Goal: Information Seeking & Learning: Understand process/instructions

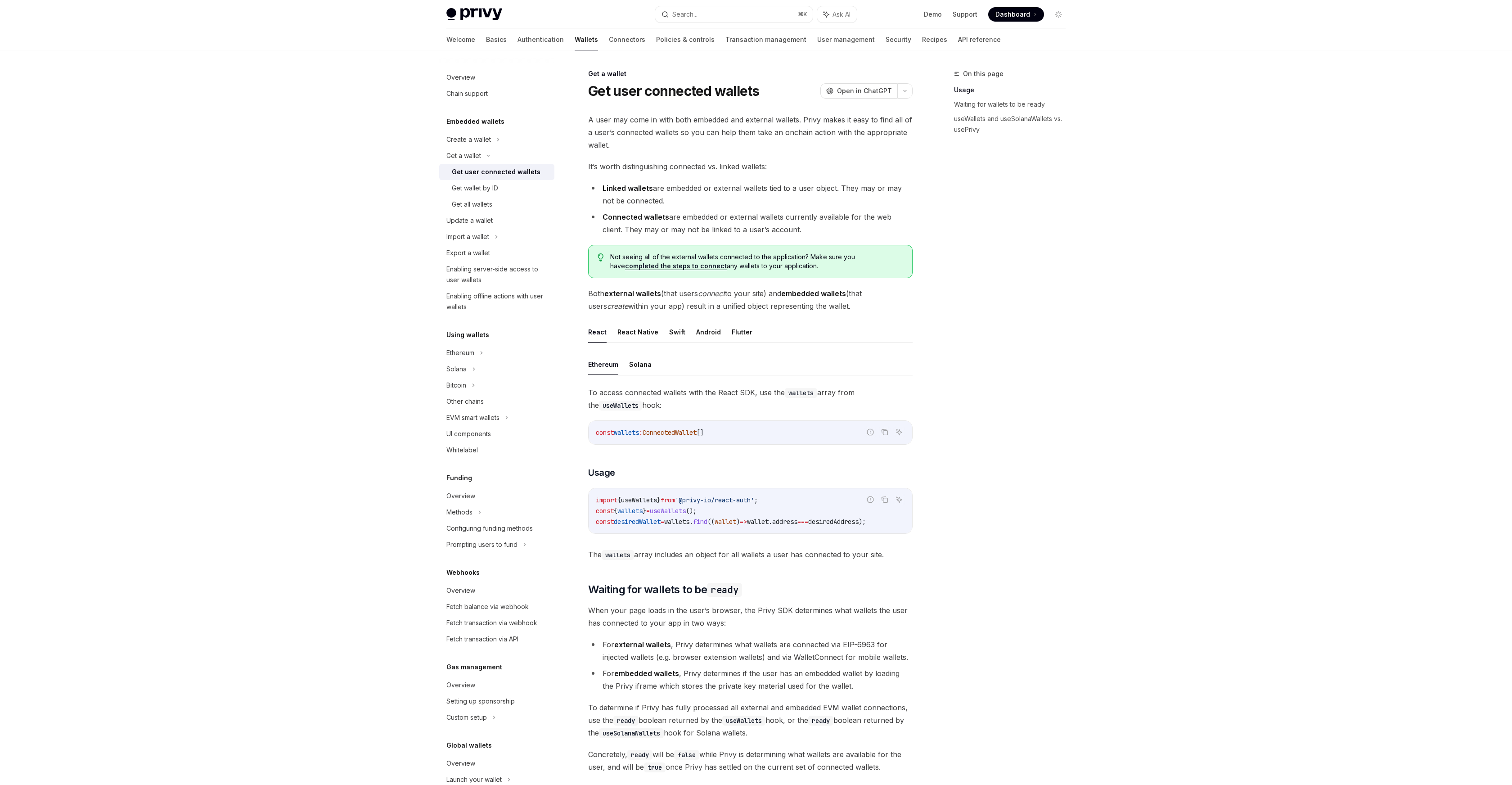
click at [644, 456] on div "To access connected wallets with the React SDK, use the wallets array from the …" at bounding box center [749, 473] width 324 height 175
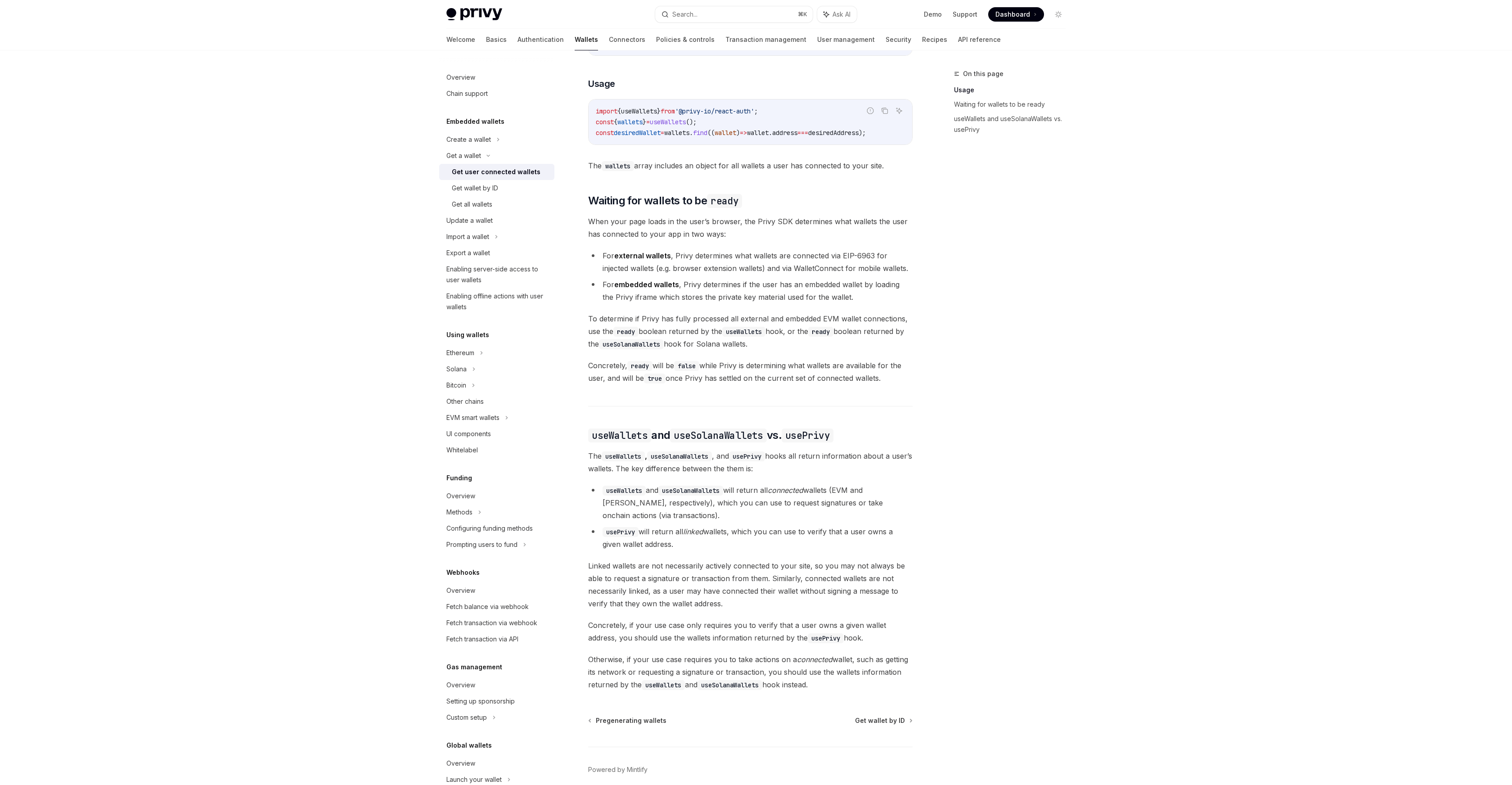
scroll to position [406, 0]
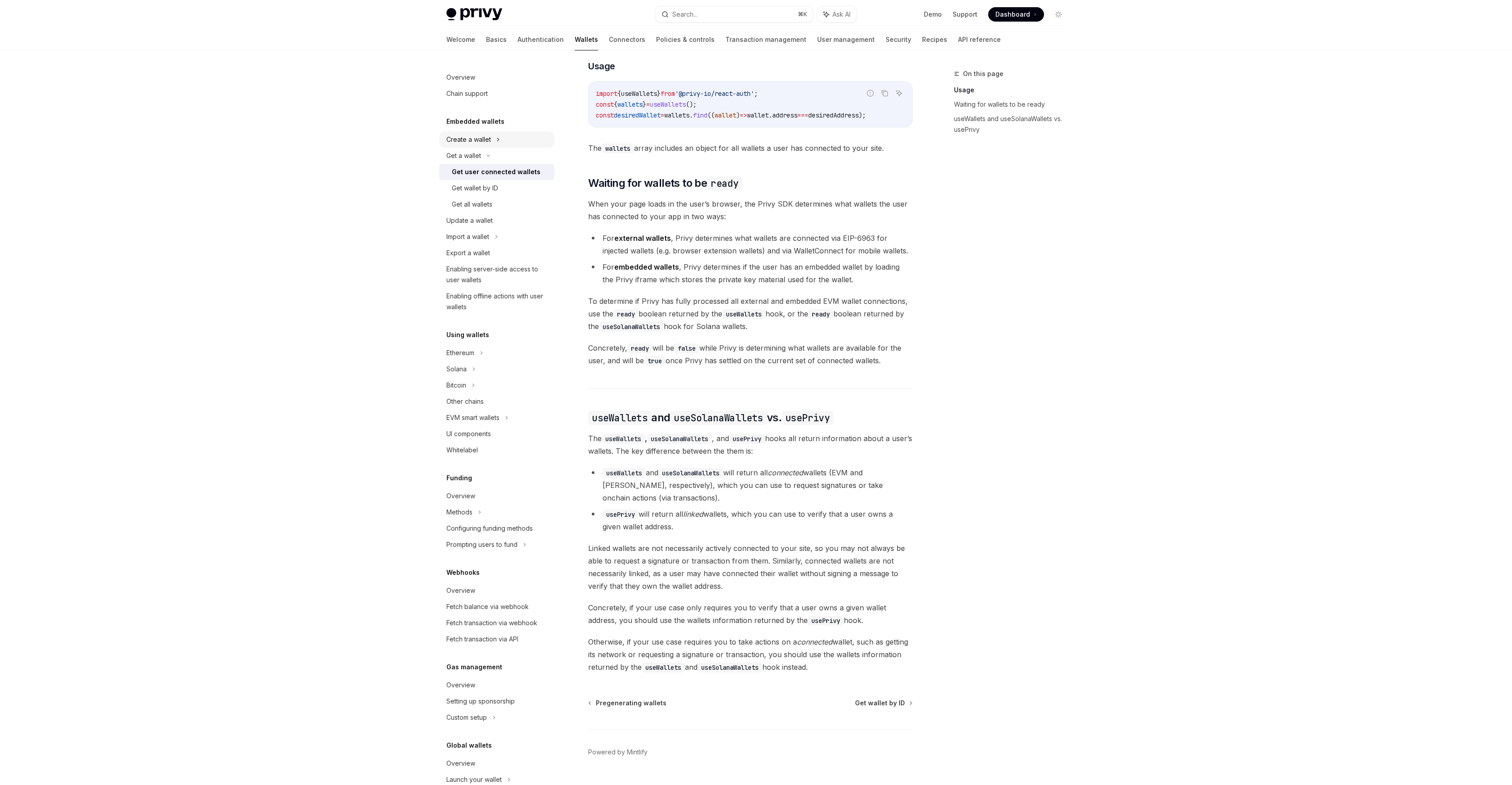
click at [489, 138] on div "Create a wallet" at bounding box center [468, 139] width 44 height 10
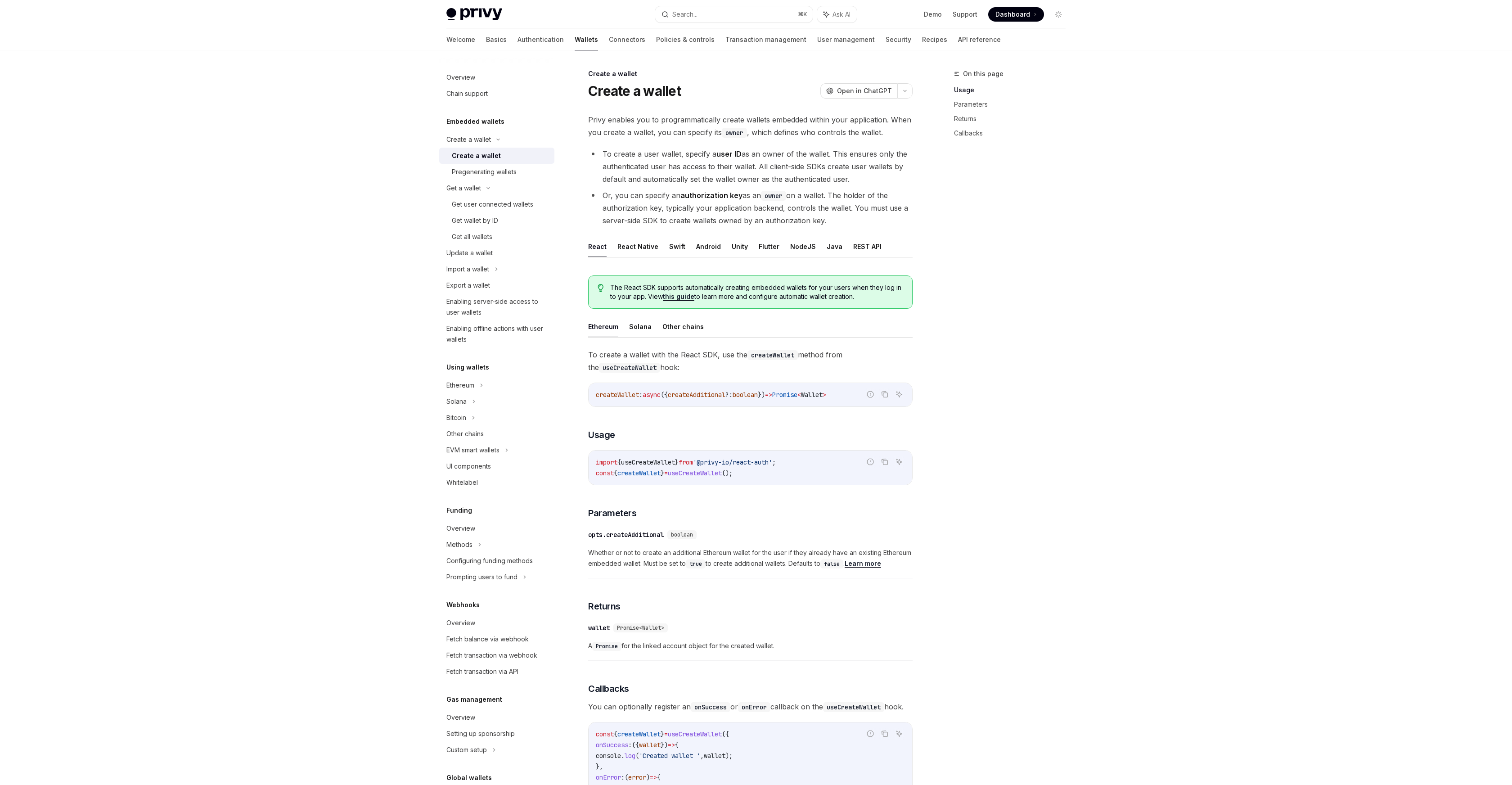
click at [490, 162] on link "Create a wallet" at bounding box center [497, 155] width 115 height 16
click at [490, 165] on link "Pregenerating wallets" at bounding box center [497, 171] width 115 height 16
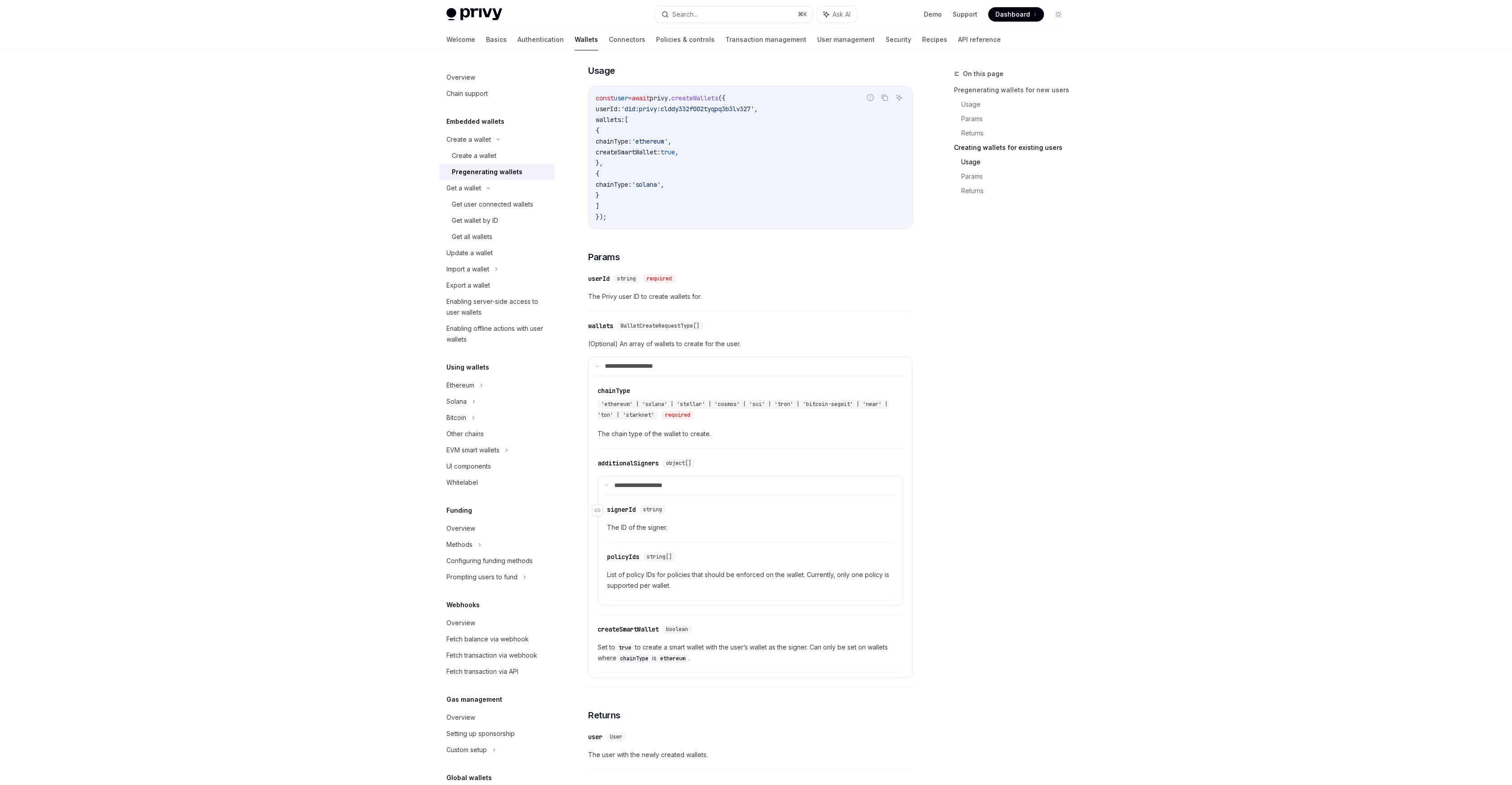
scroll to position [1291, 0]
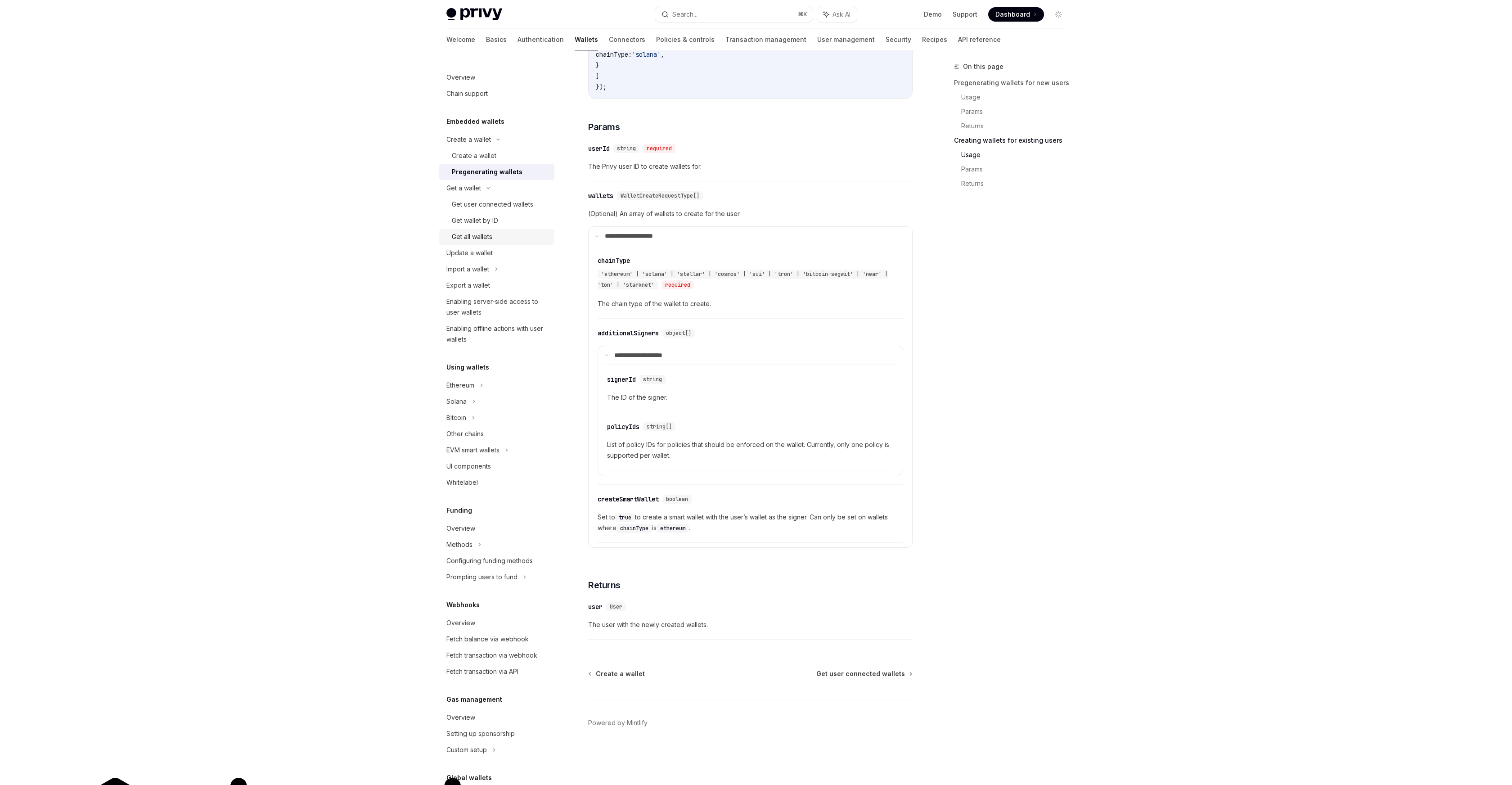
click at [467, 233] on div "Get all wallets" at bounding box center [472, 236] width 41 height 10
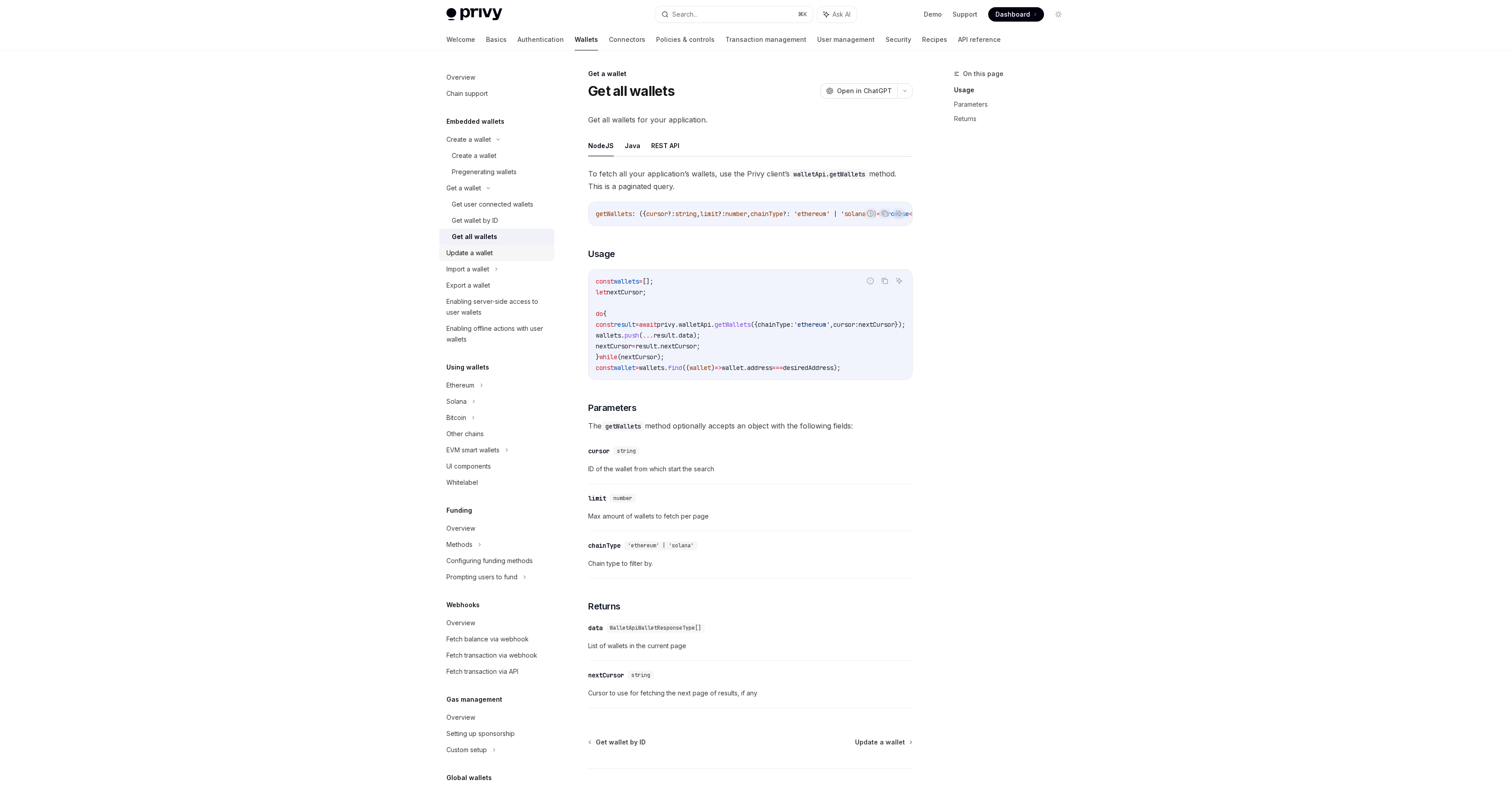
click at [500, 251] on div "Update a wallet" at bounding box center [497, 252] width 103 height 10
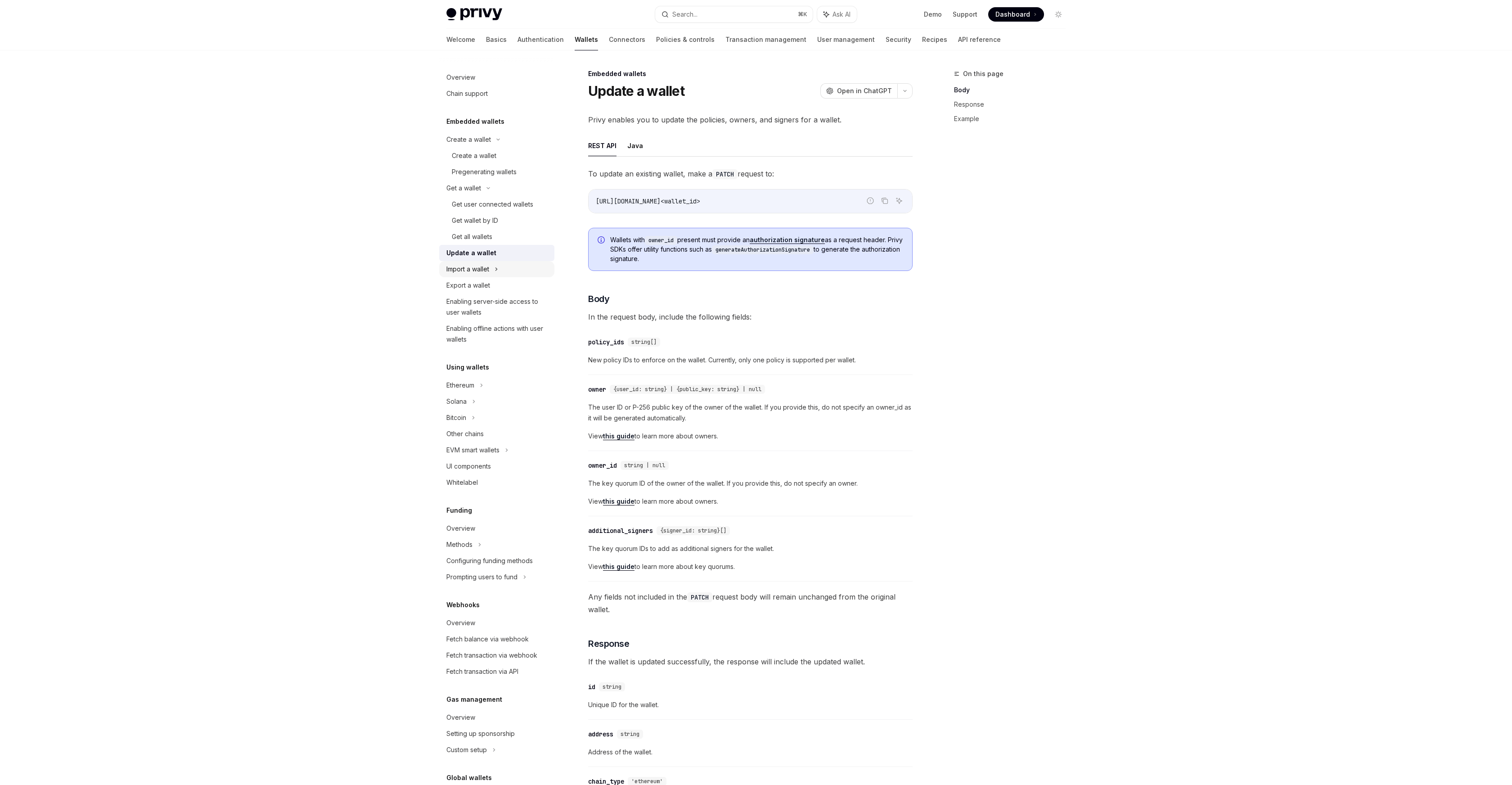
click at [510, 266] on div "Import a wallet" at bounding box center [497, 268] width 115 height 16
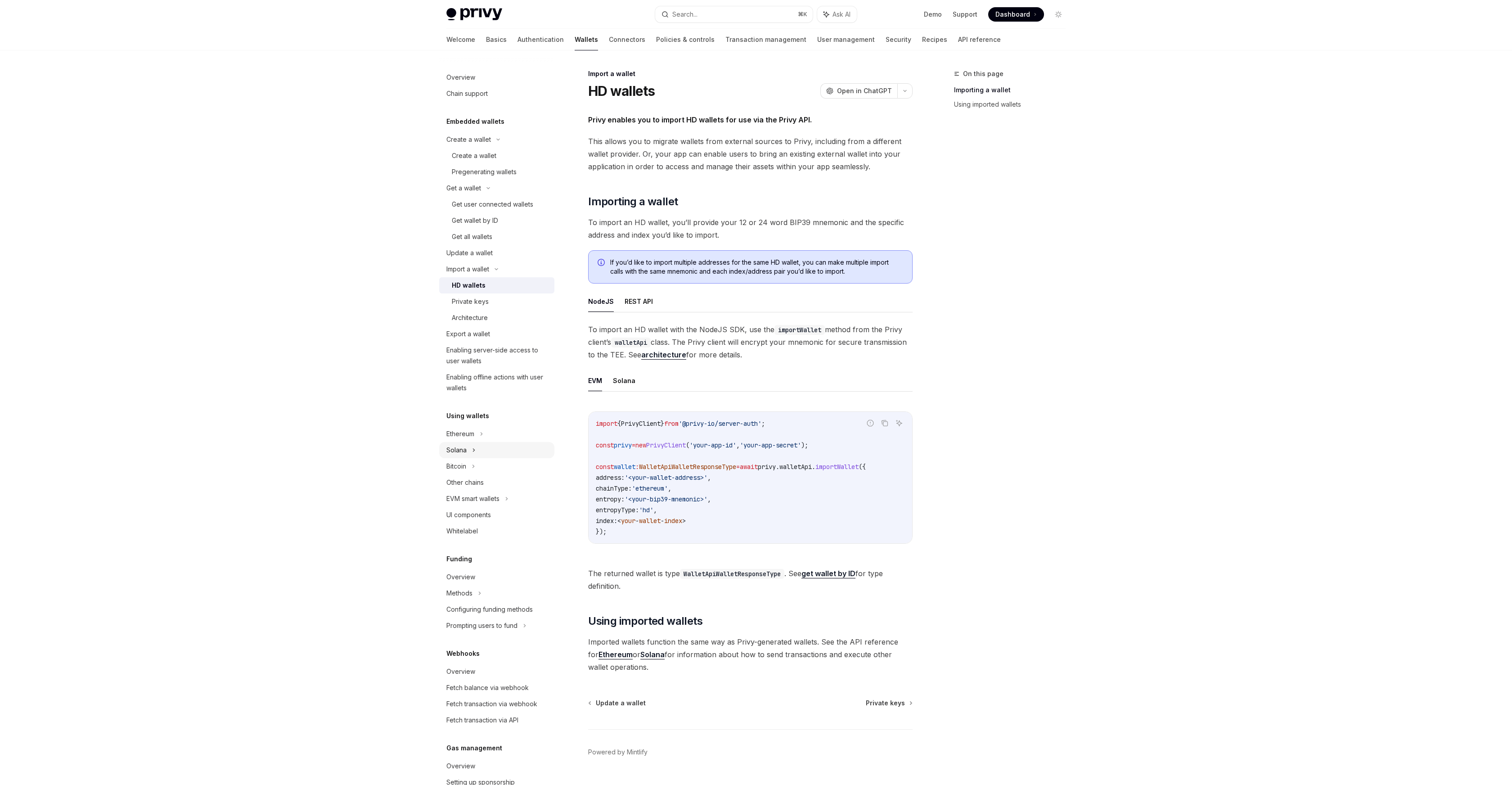
click at [483, 449] on div "Solana" at bounding box center [497, 450] width 115 height 16
type textarea "*"
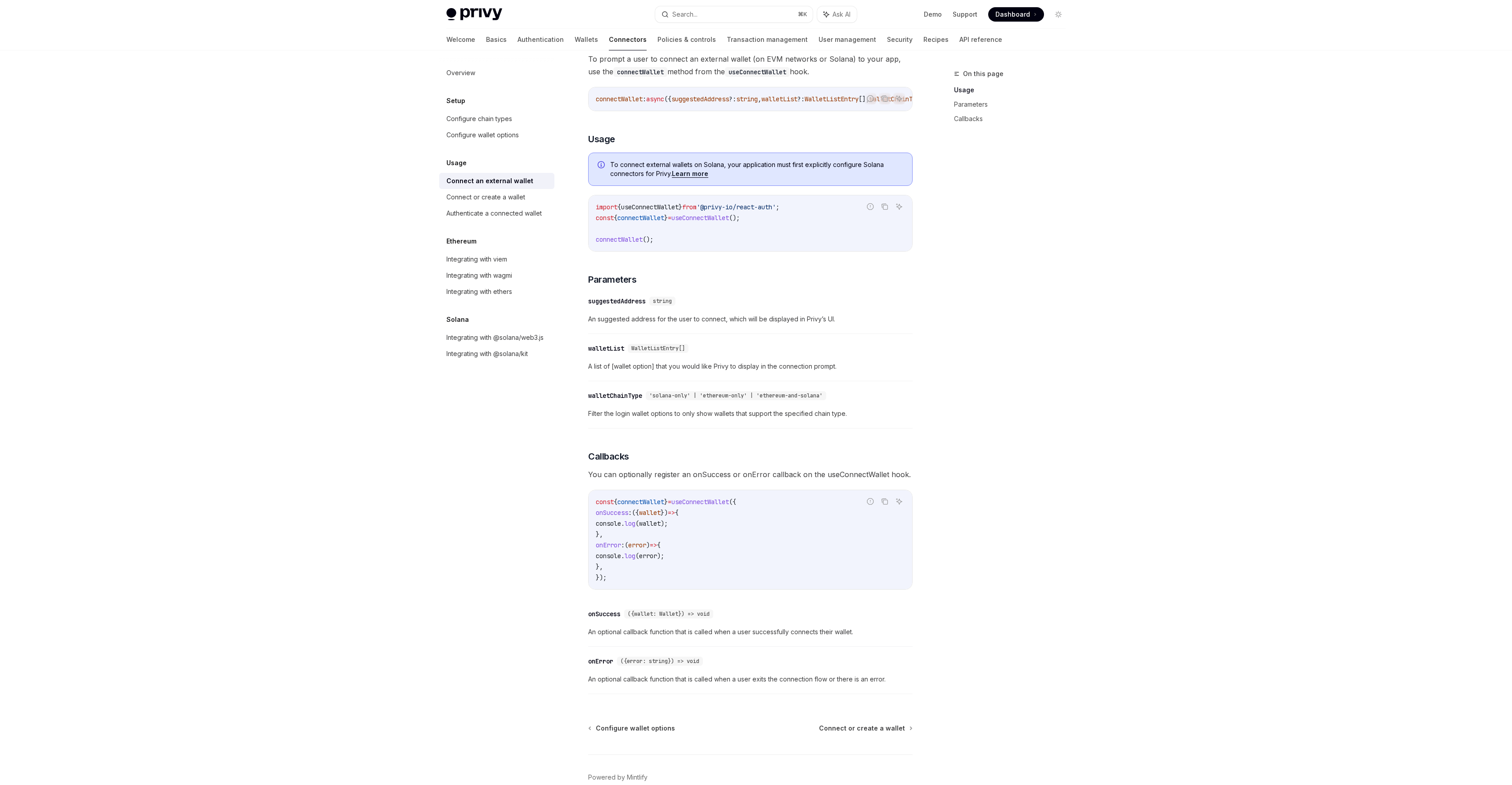
scroll to position [153, 0]
click at [471, 341] on div "Integrating with @solana/web3.js" at bounding box center [494, 336] width 97 height 10
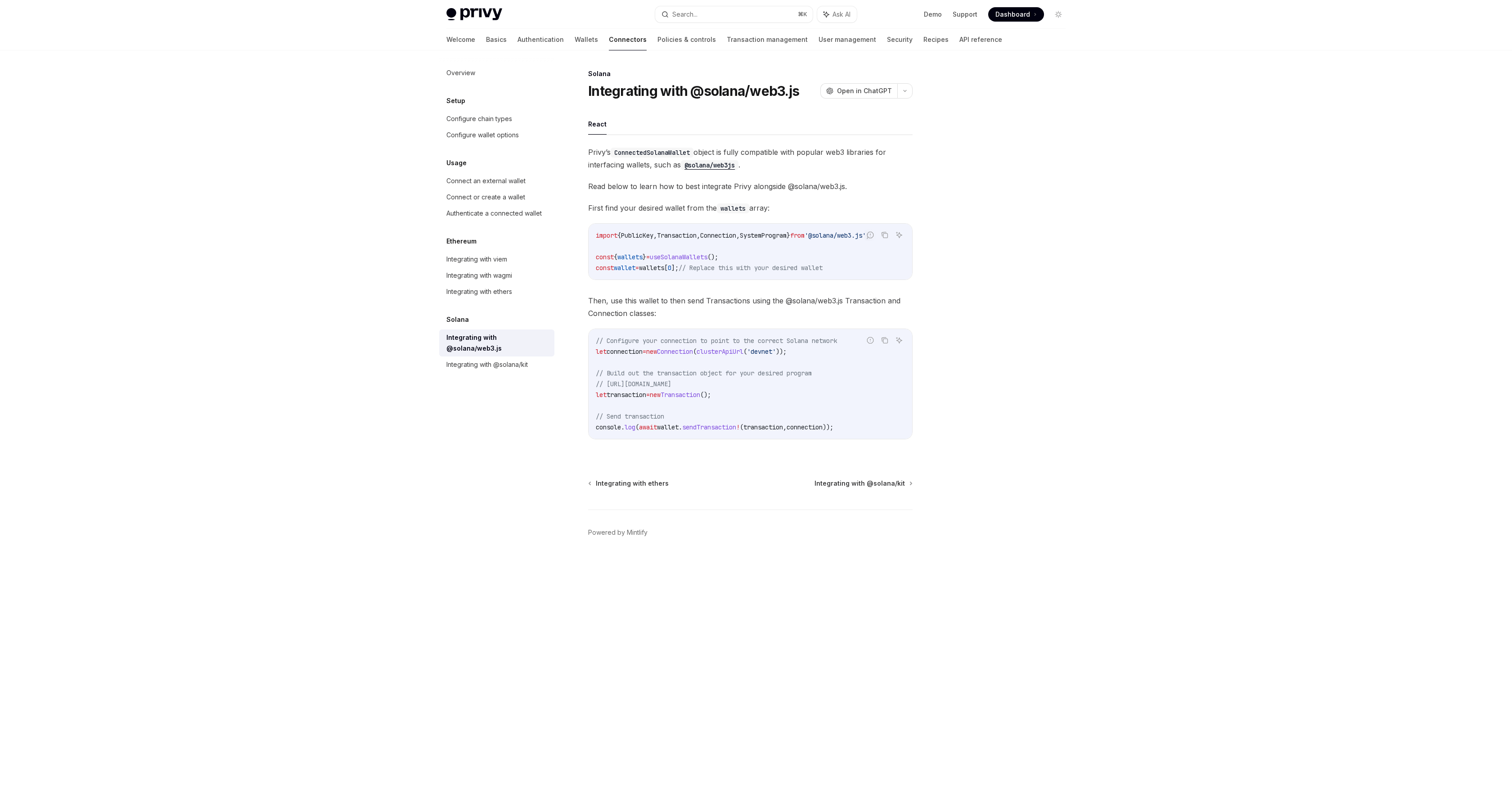
click at [753, 277] on div "import { PublicKey , Transaction , Connection , SystemProgram } from '@solana/w…" at bounding box center [750, 251] width 323 height 56
click at [496, 179] on div "Connect an external wallet" at bounding box center [486, 180] width 79 height 10
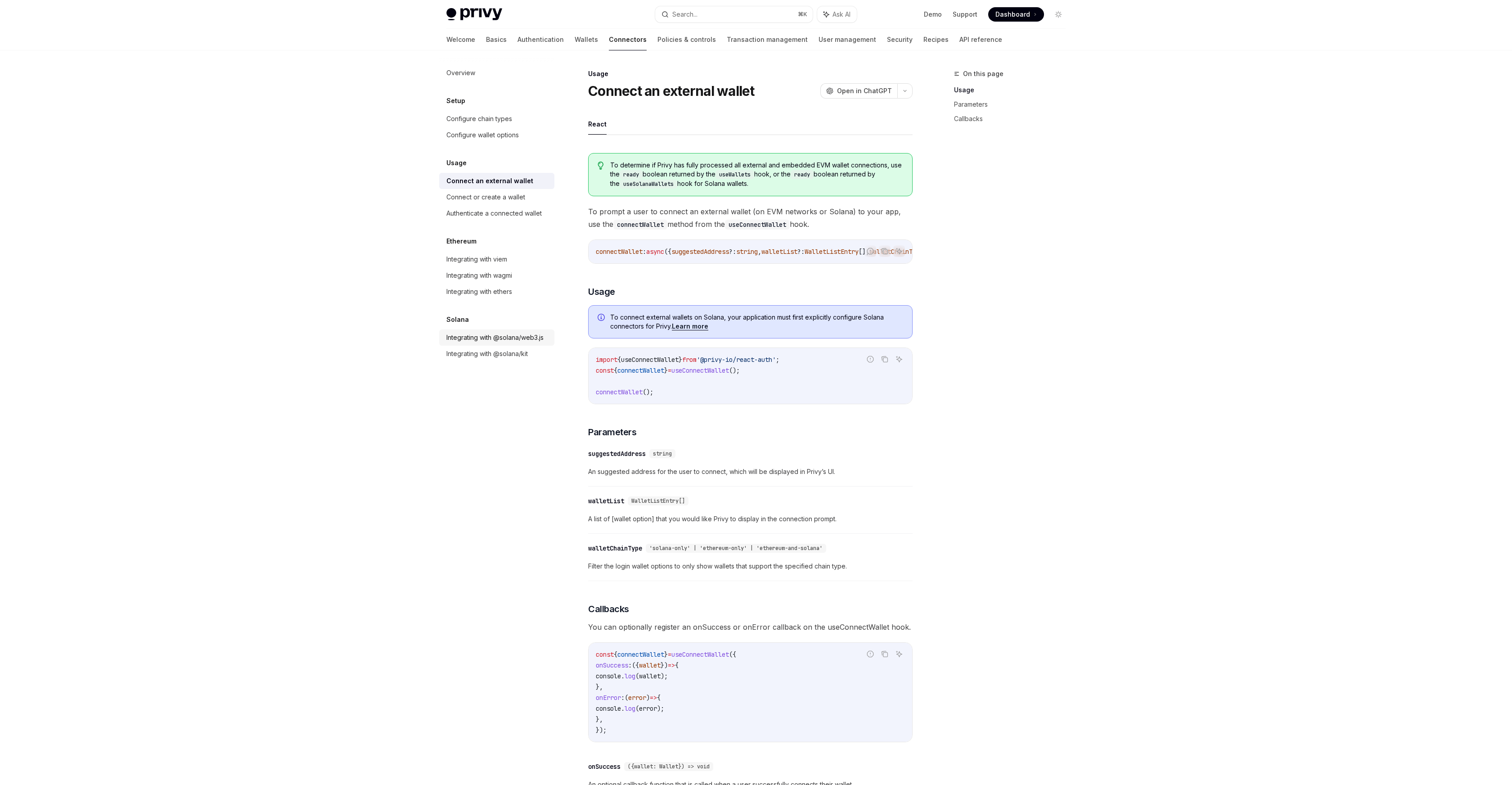
click at [494, 338] on div "Integrating with @solana/web3.js" at bounding box center [494, 336] width 97 height 10
type textarea "*"
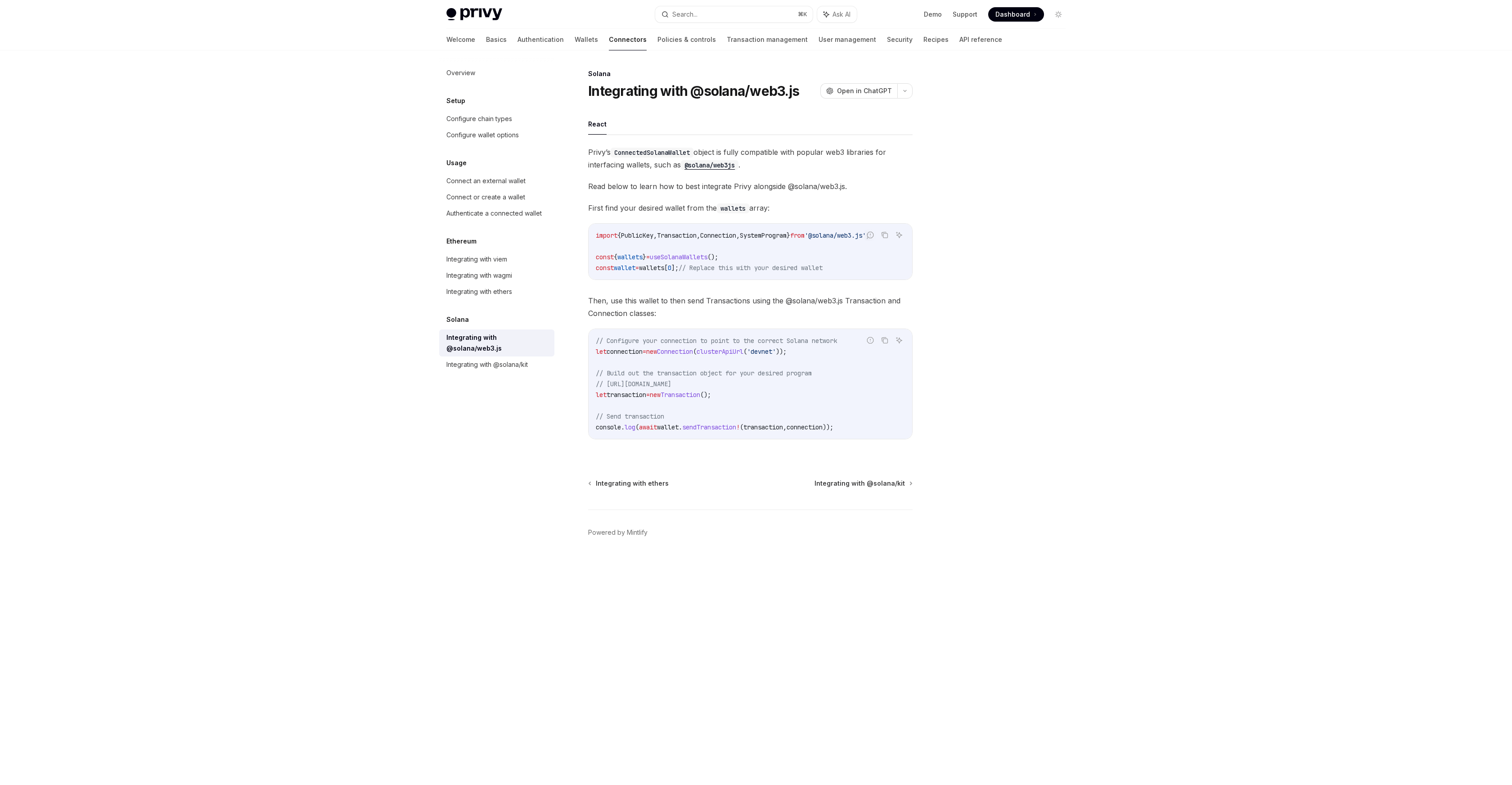
click at [708, 256] on span "useSolanaWallets" at bounding box center [679, 257] width 58 height 9
click at [853, 94] on span "Open in ChatGPT" at bounding box center [865, 91] width 55 height 9
